Goal: Navigation & Orientation: Find specific page/section

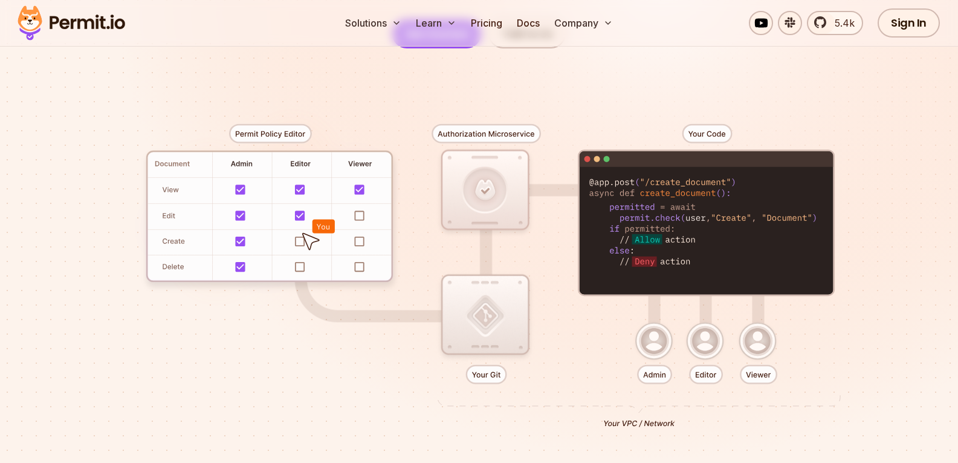
scroll to position [181, 0]
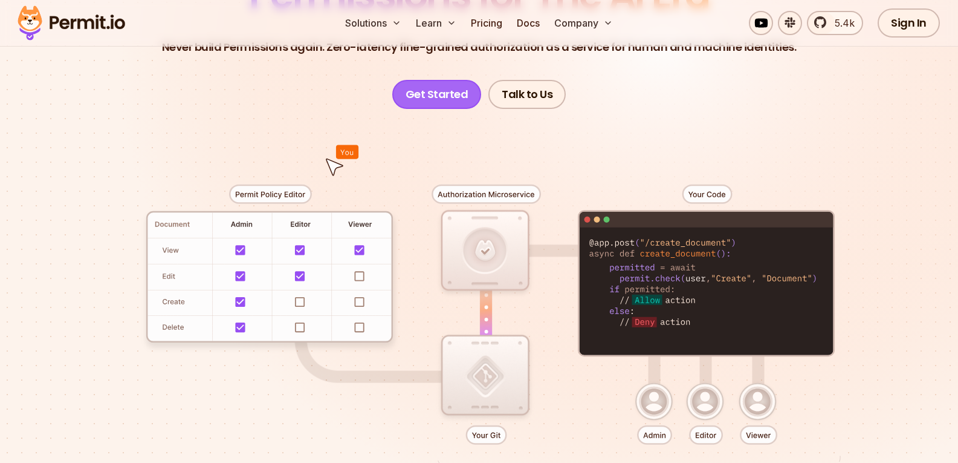
click at [442, 105] on link "Get Started" at bounding box center [436, 94] width 89 height 29
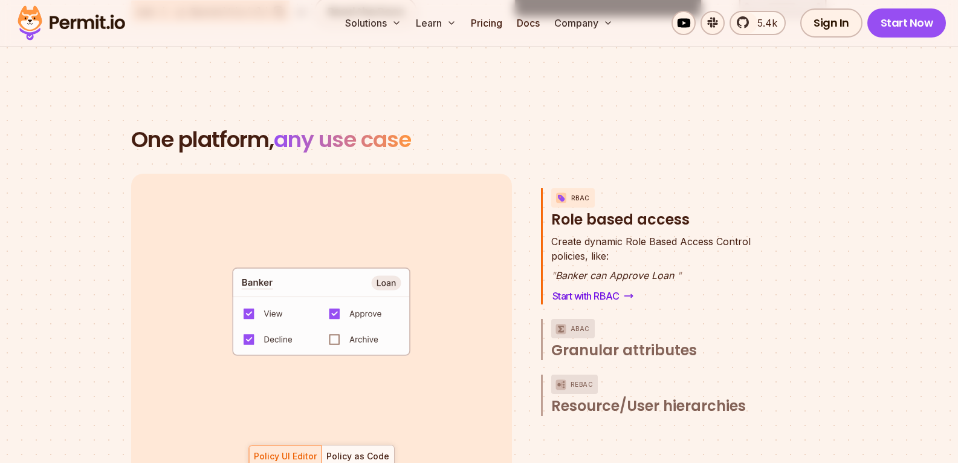
scroll to position [1753, 0]
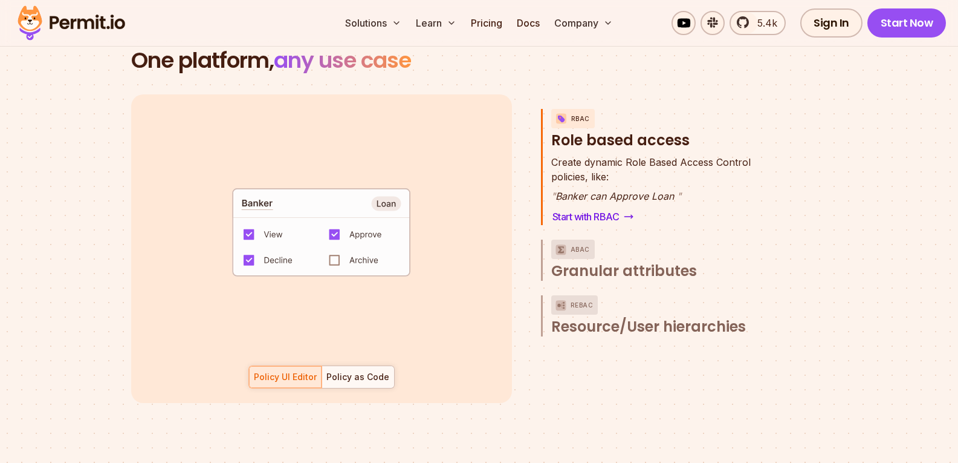
click at [293, 365] on div "Policy UI Editor Policy as Code" at bounding box center [321, 376] width 146 height 23
click at [342, 366] on div at bounding box center [358, 377] width 73 height 22
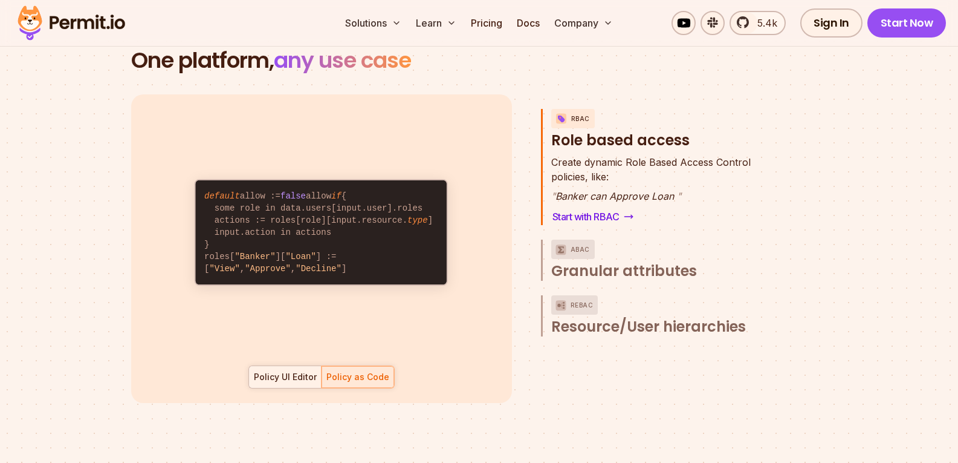
click at [308, 371] on div "Policy UI Editor" at bounding box center [285, 377] width 63 height 12
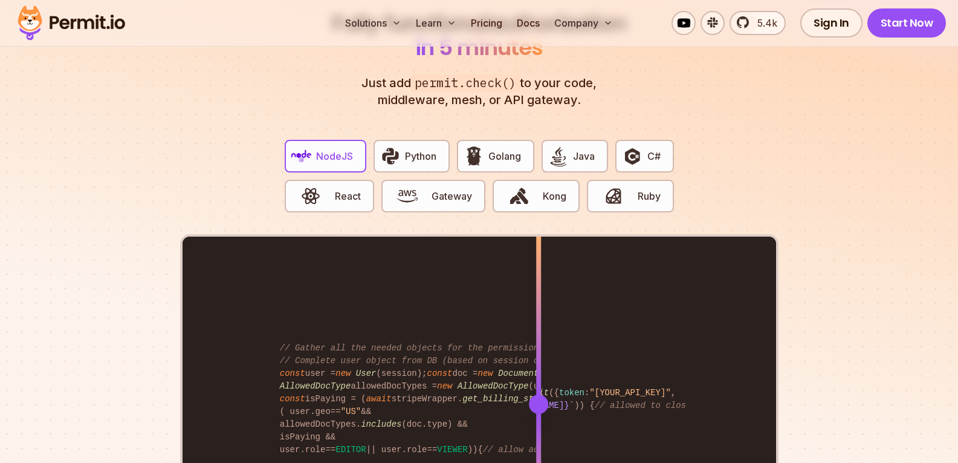
scroll to position [2297, 0]
